Goal: Navigation & Orientation: Find specific page/section

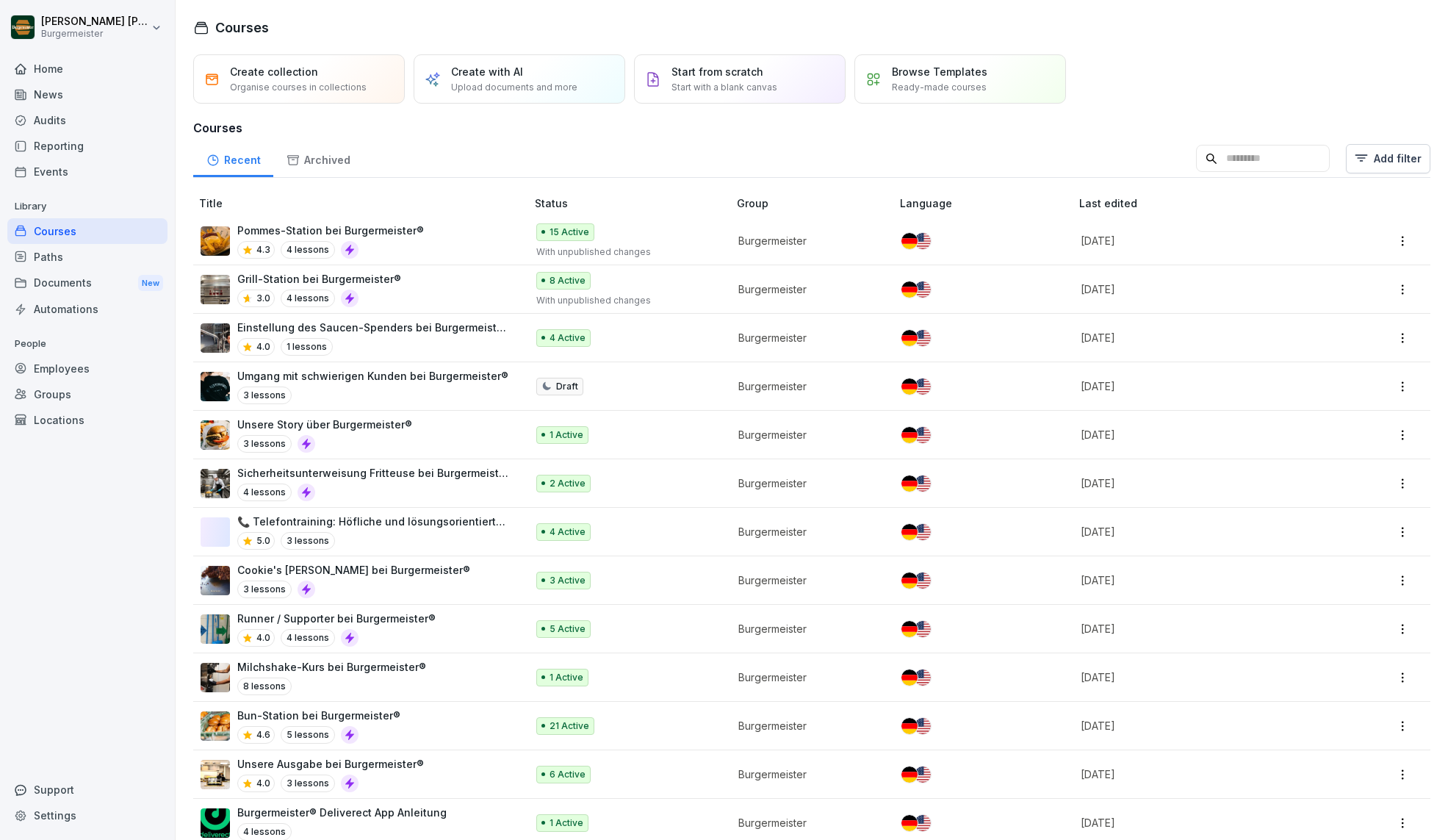
click at [66, 124] on div "Audits" at bounding box center [87, 120] width 160 height 26
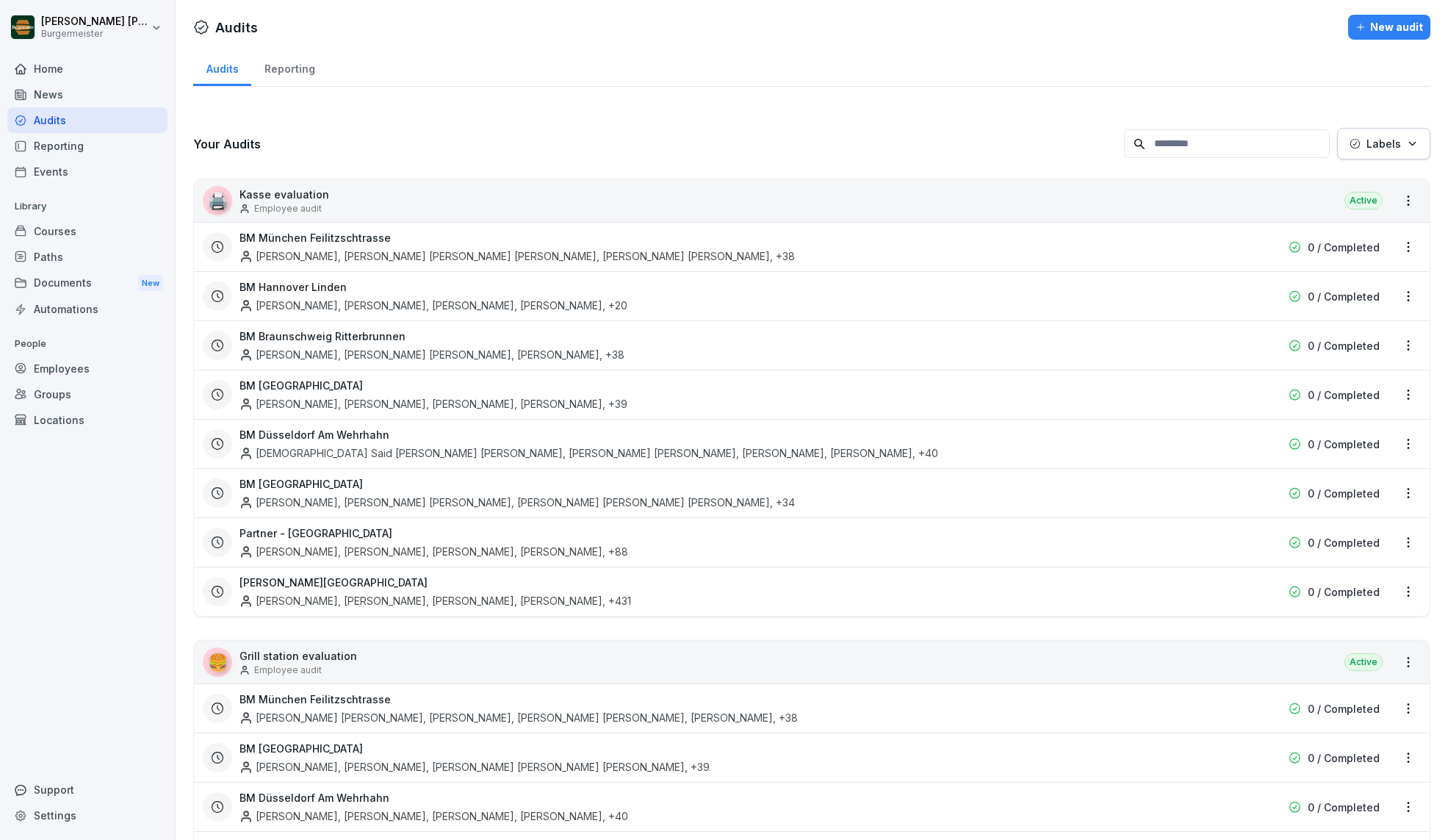
click at [55, 97] on div "News" at bounding box center [87, 95] width 160 height 26
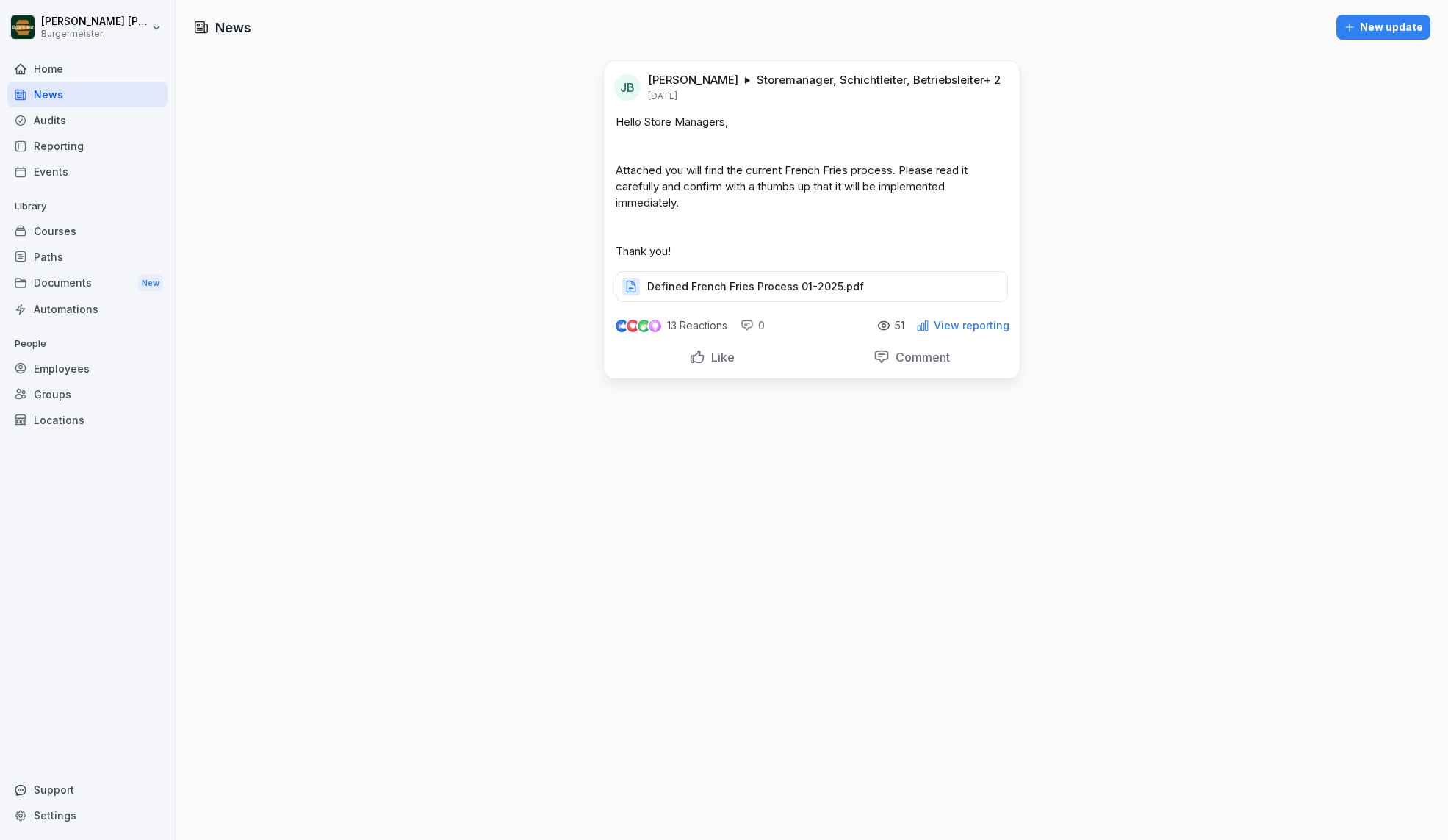
click at [57, 74] on div "Home" at bounding box center [87, 69] width 160 height 26
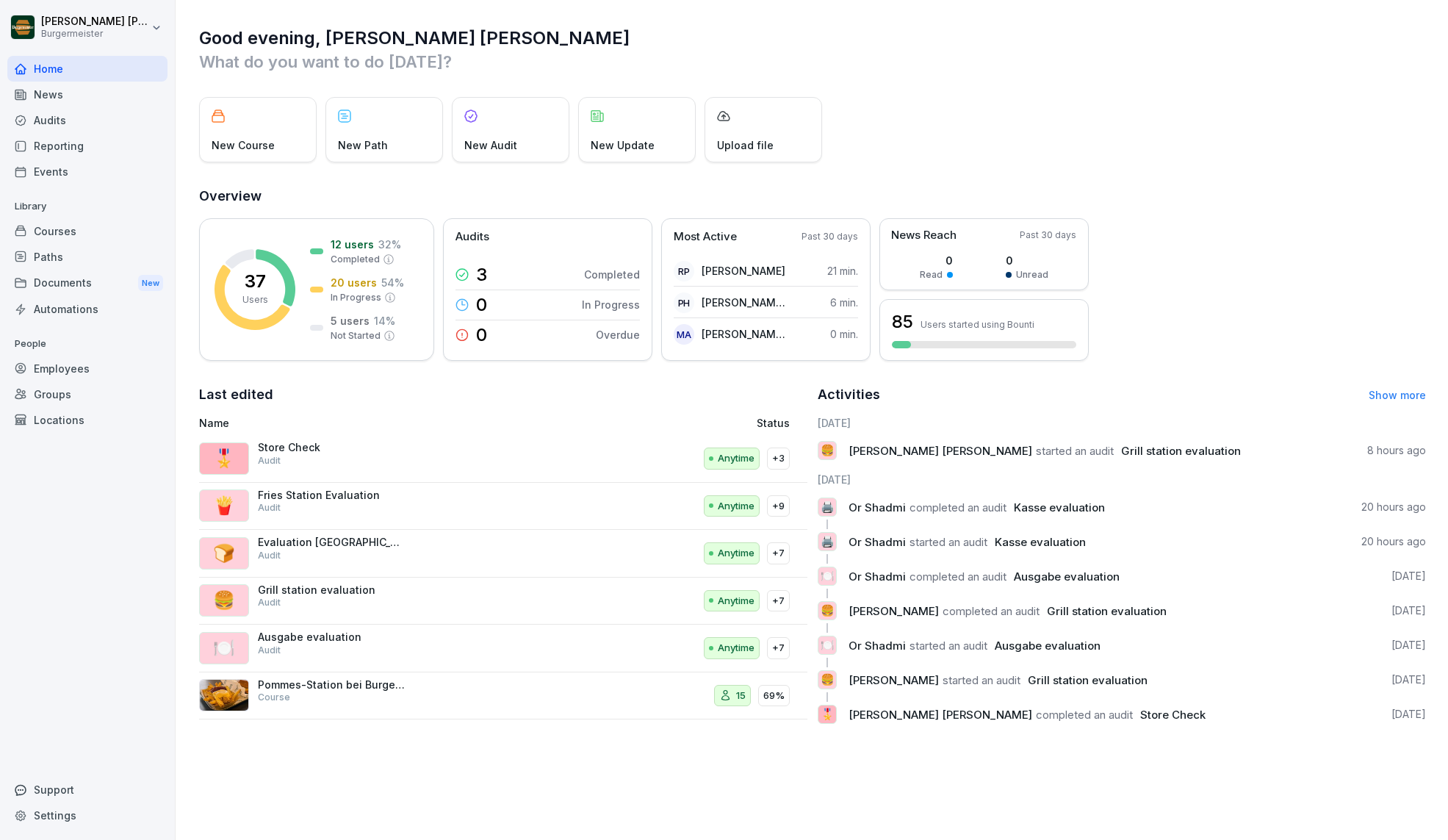
click at [758, 52] on p "What do you want to do [DATE]?" at bounding box center [812, 61] width 1227 height 24
click at [73, 228] on div "Courses" at bounding box center [87, 232] width 160 height 26
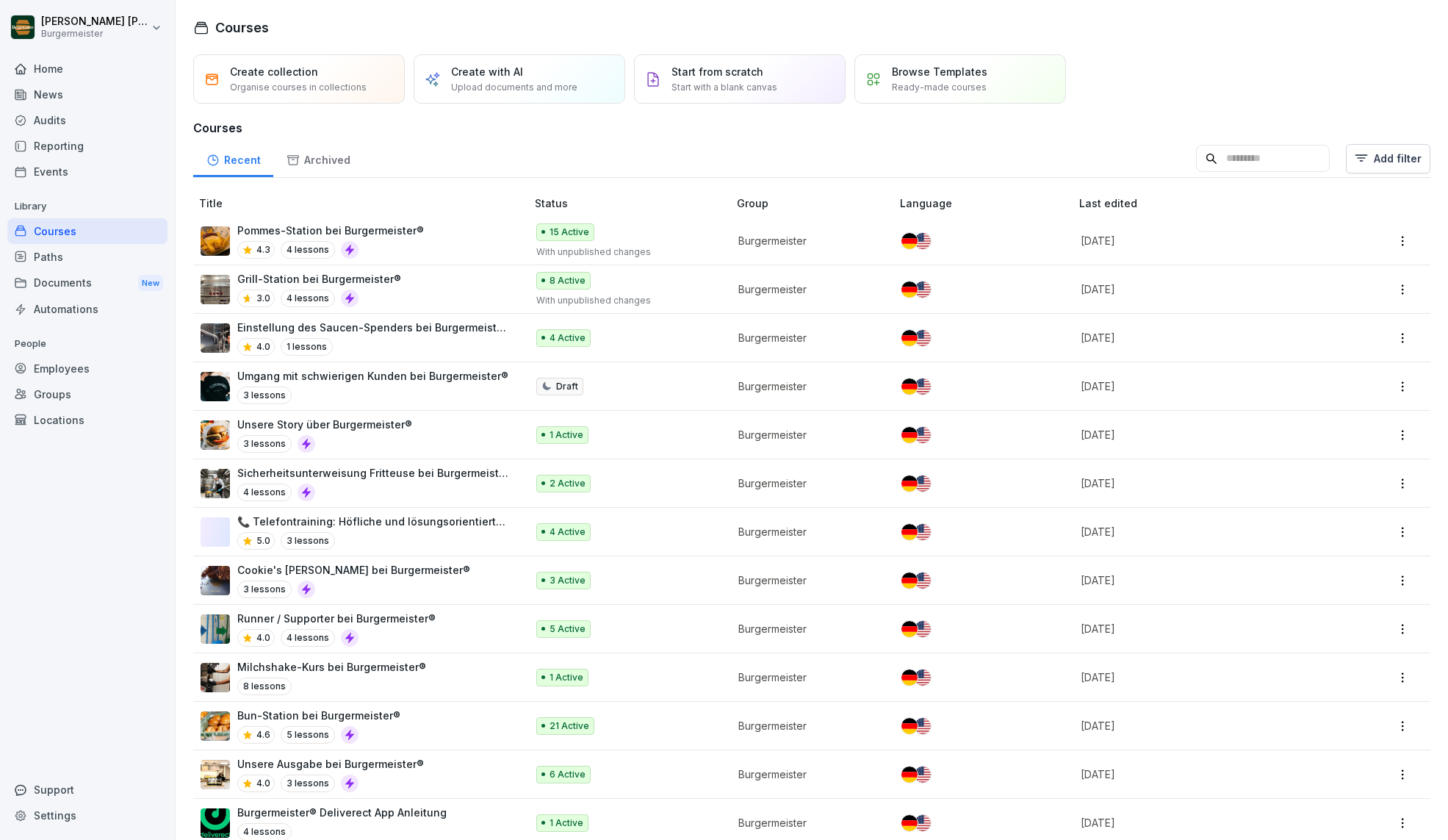
click at [68, 257] on div "Paths" at bounding box center [87, 257] width 160 height 26
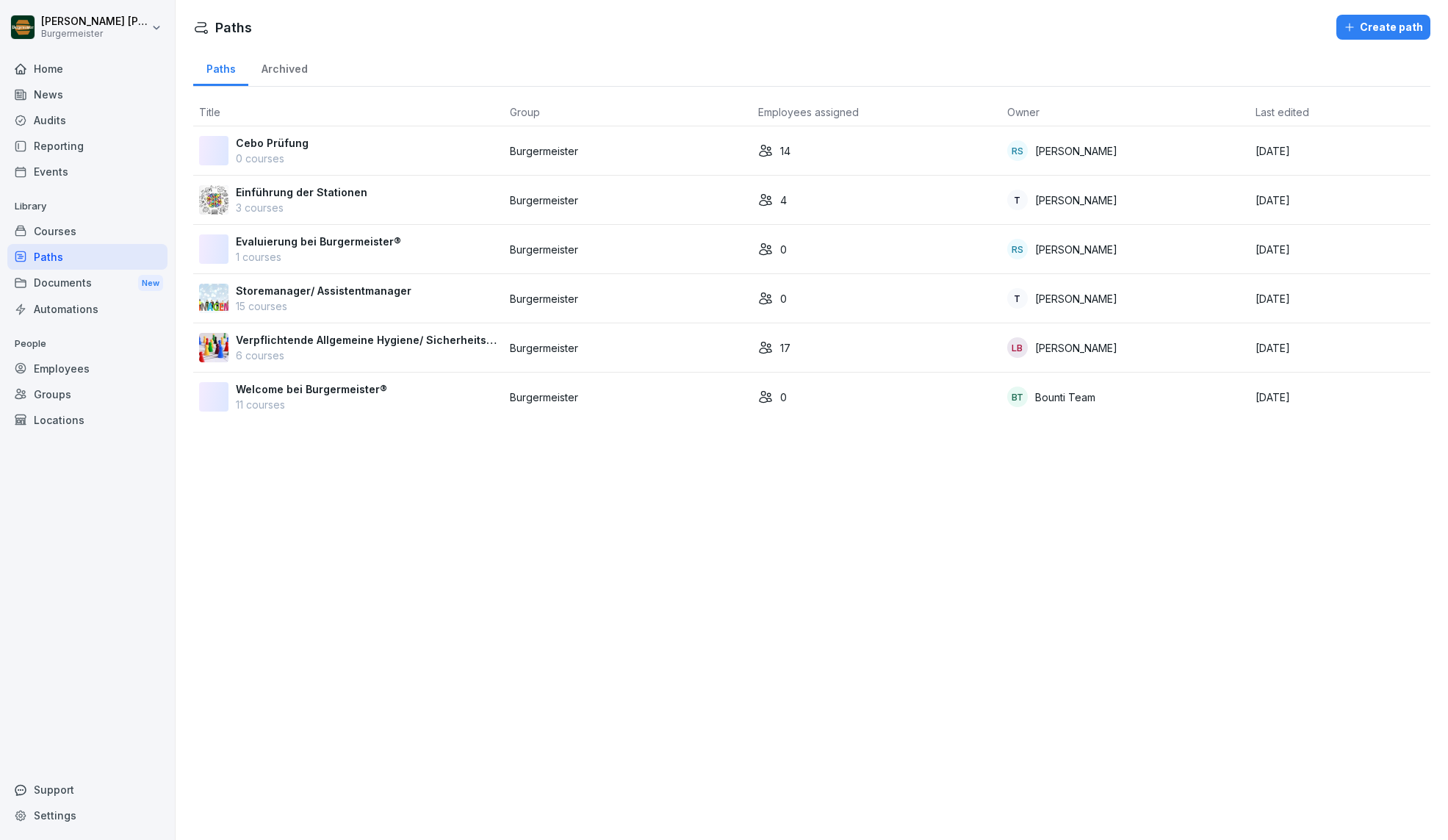
click at [64, 123] on div "Audits" at bounding box center [87, 120] width 160 height 26
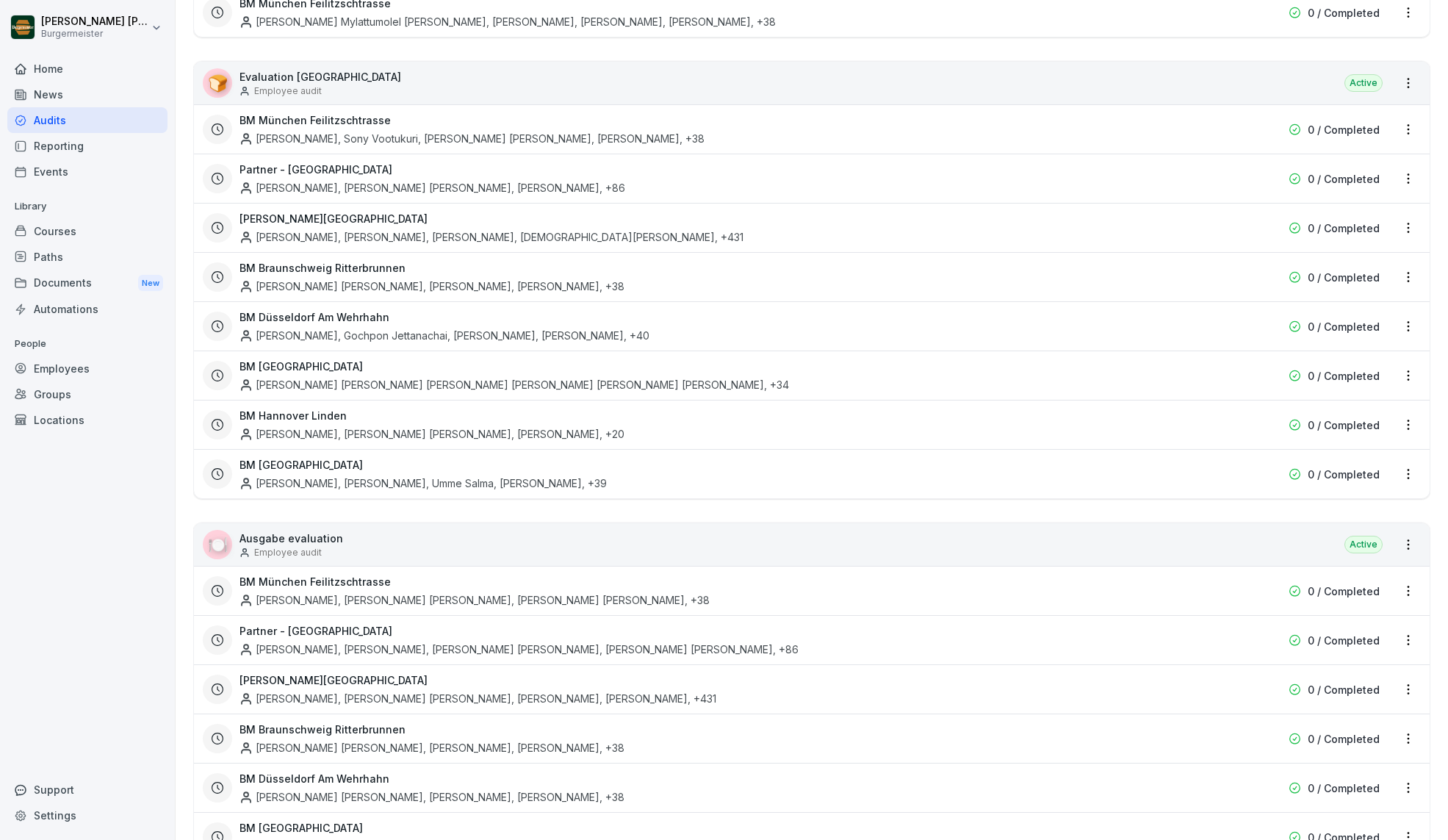
scroll to position [2406, 0]
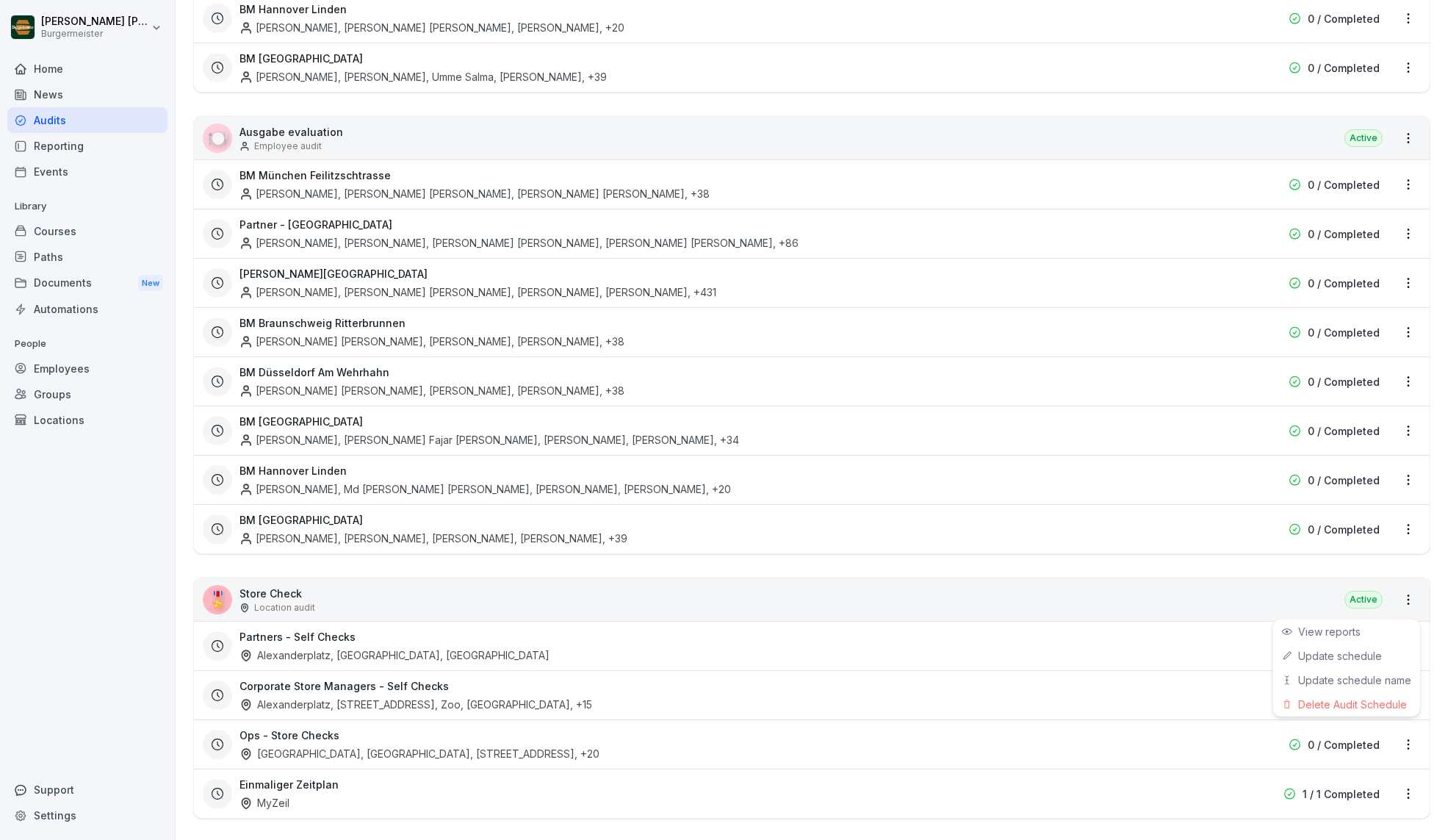
click at [1402, 726] on html "[PERSON_NAME] [PERSON_NAME] Home News Audits Reporting Events Library Courses P…" at bounding box center [724, 420] width 1448 height 840
click at [0, 0] on link "View reports" at bounding box center [0, 0] width 0 height 0
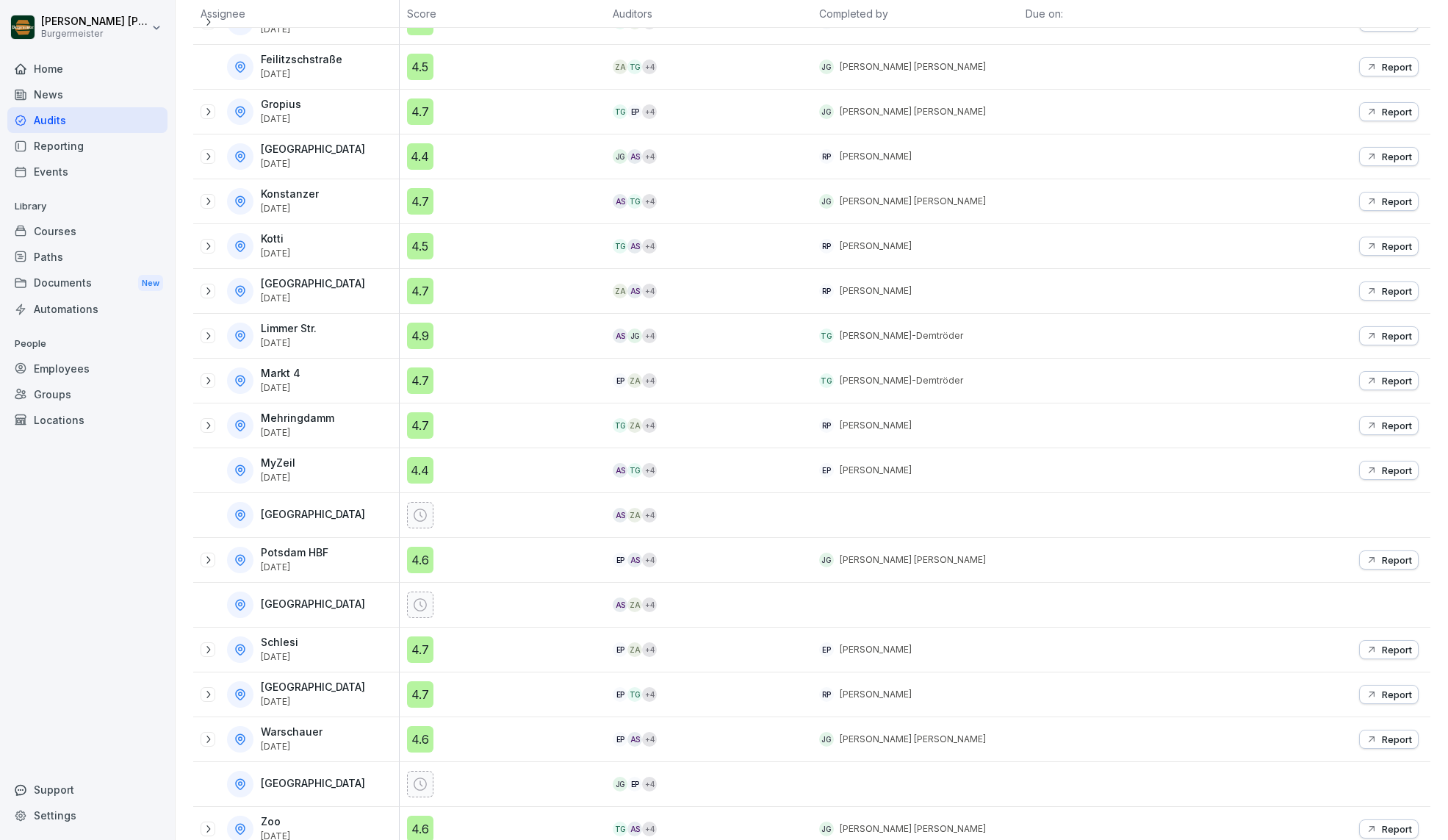
scroll to position [498, 0]
